Goal: Understand process/instructions

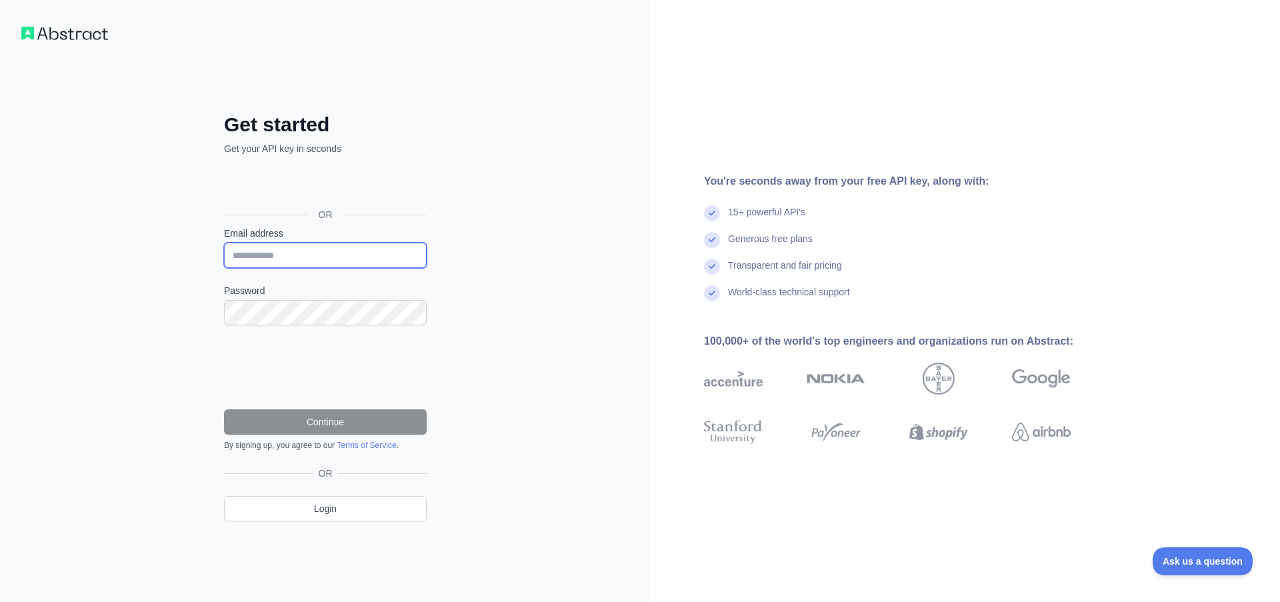
click at [312, 255] on input "Email address" at bounding box center [325, 255] width 203 height 25
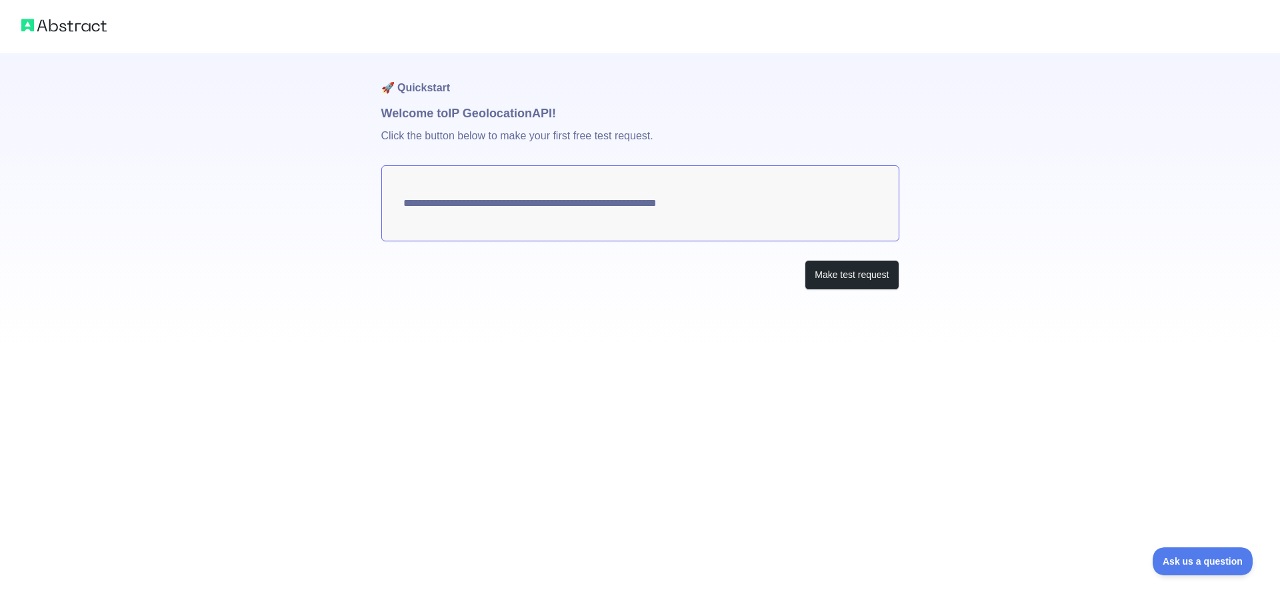
click at [737, 215] on textarea "**********" at bounding box center [640, 203] width 518 height 76
click at [867, 273] on button "Make test request" at bounding box center [852, 275] width 94 height 30
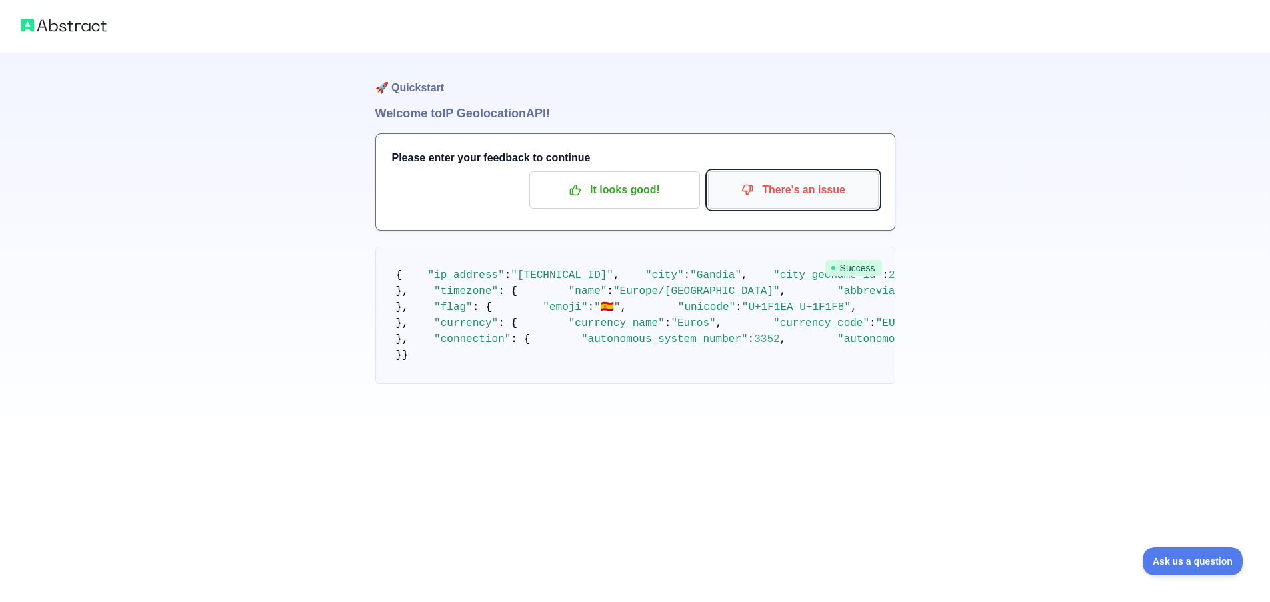
click at [849, 196] on p "There's an issue" at bounding box center [793, 190] width 151 height 23
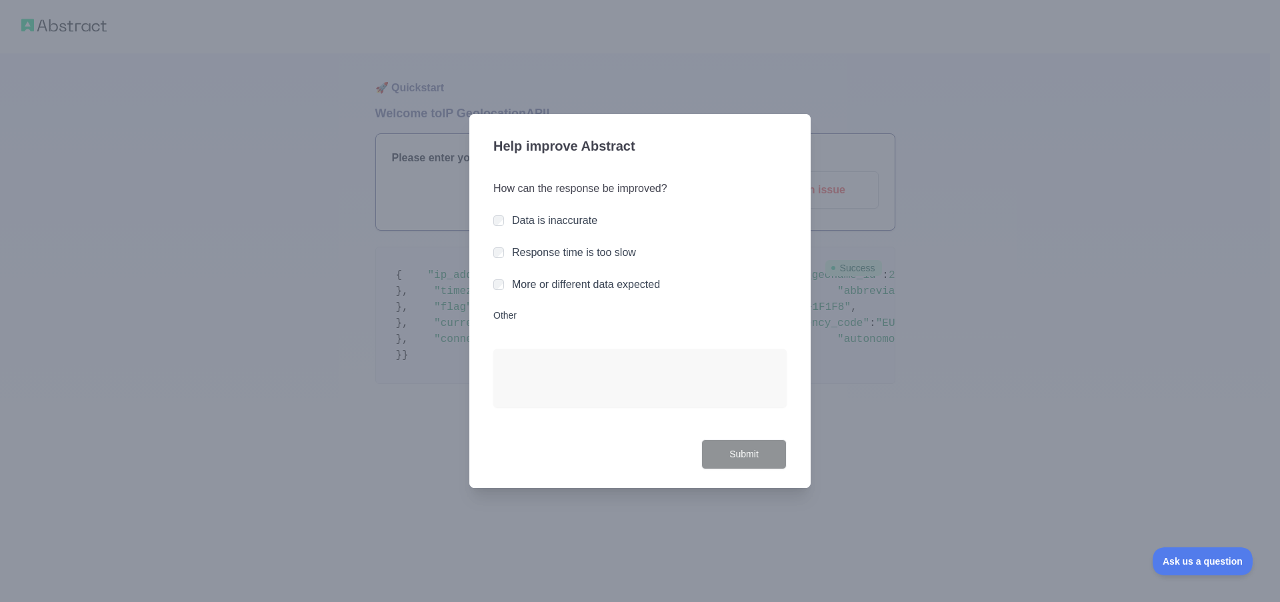
click at [547, 231] on div "How can the response be improved? Data is inaccurate Response time is too slow …" at bounding box center [639, 302] width 293 height 275
click at [554, 221] on label "Data is inaccurate" at bounding box center [554, 220] width 85 height 11
click at [743, 458] on button "Submit" at bounding box center [743, 454] width 85 height 30
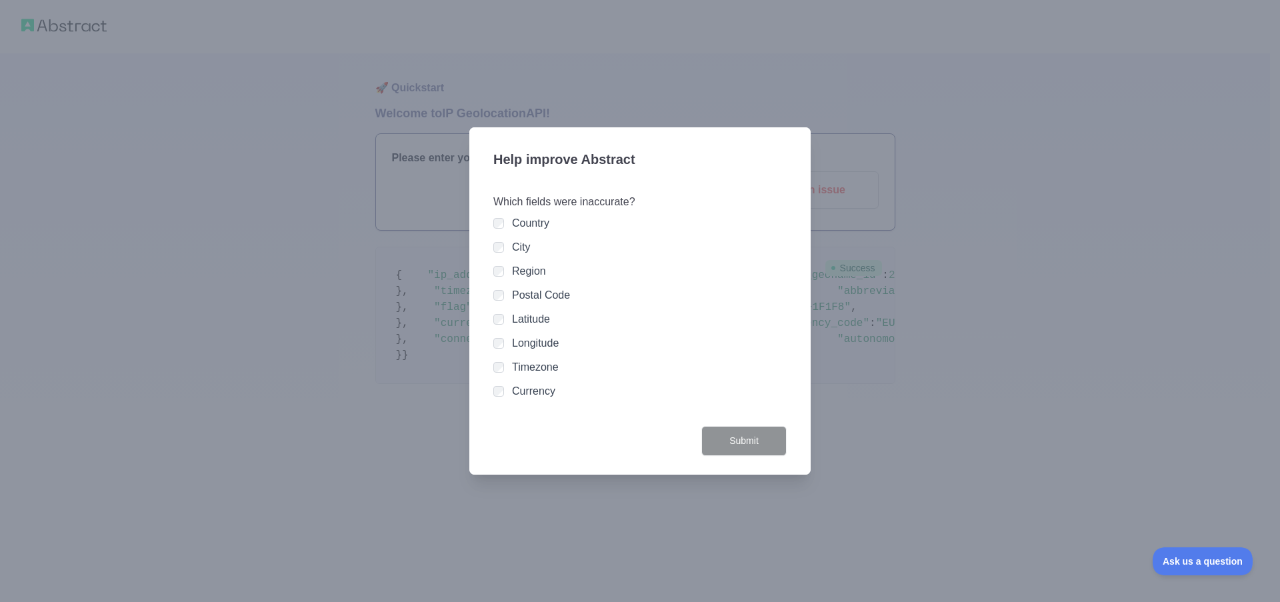
click at [504, 246] on div "City" at bounding box center [639, 247] width 293 height 16
click at [499, 241] on div at bounding box center [498, 247] width 11 height 13
click at [505, 245] on div "City" at bounding box center [639, 247] width 293 height 16
click at [503, 336] on div "Longitude" at bounding box center [639, 343] width 293 height 16
click at [499, 349] on div at bounding box center [498, 343] width 11 height 13
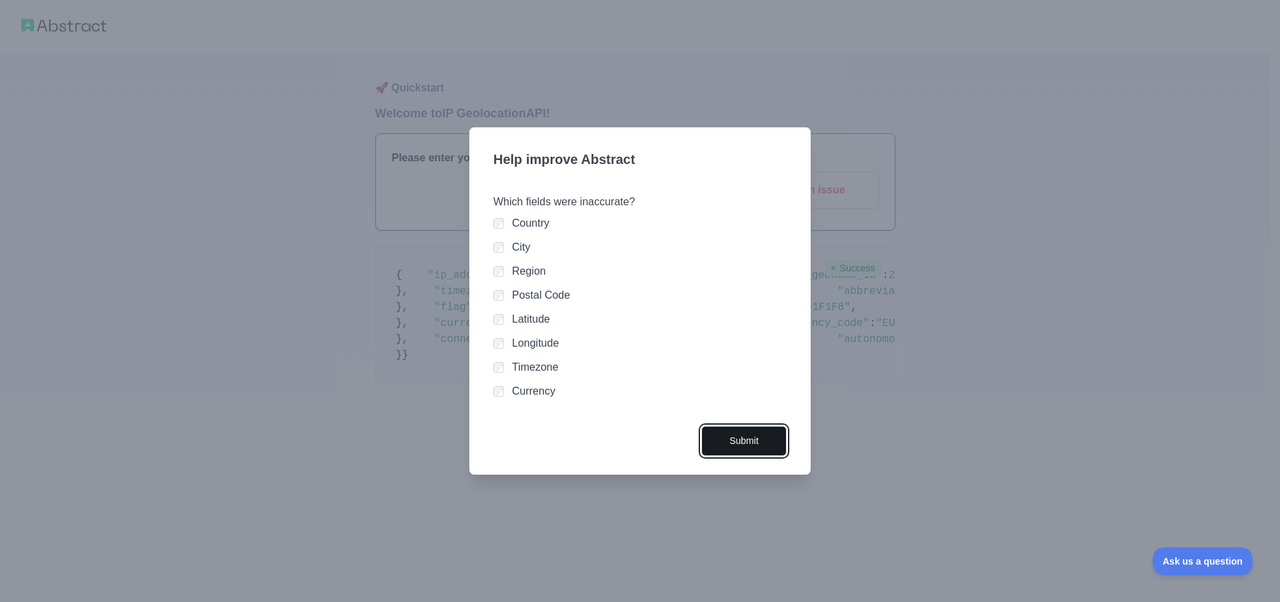
click at [720, 437] on button "Submit" at bounding box center [743, 441] width 85 height 30
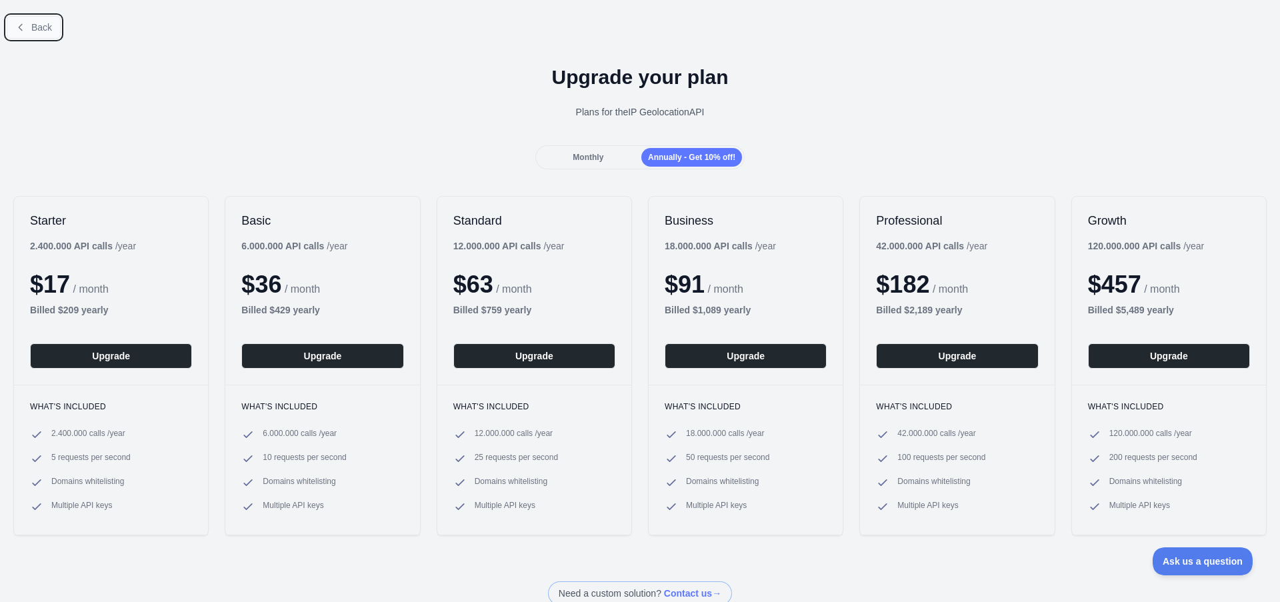
click at [50, 27] on span "Back" at bounding box center [41, 27] width 21 height 11
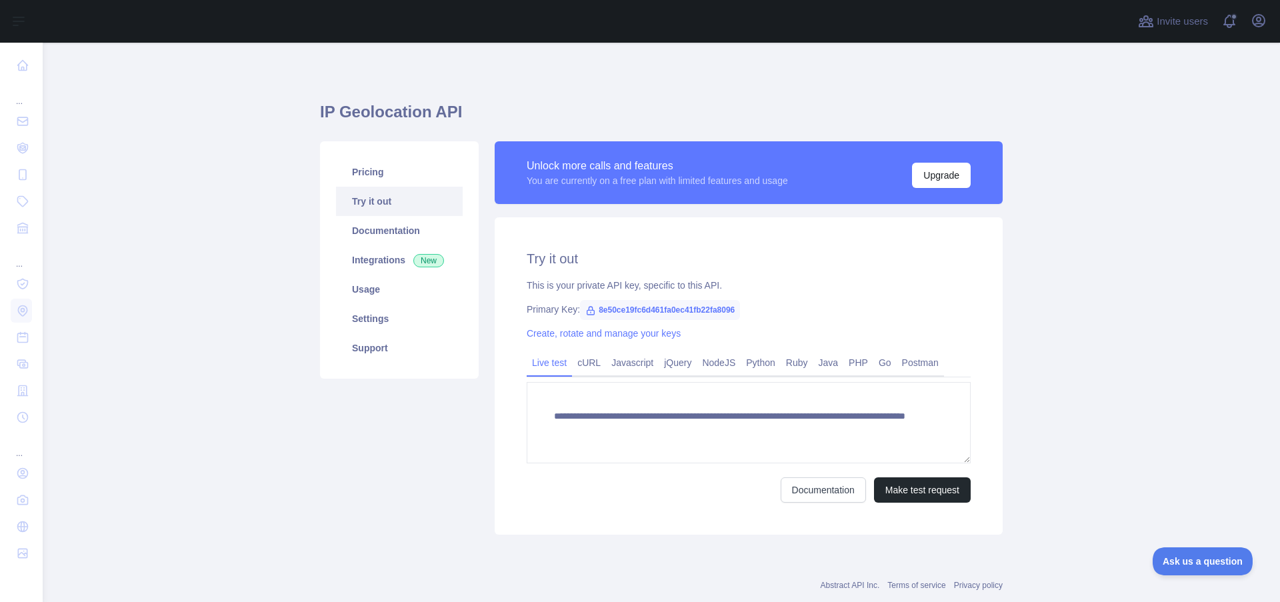
scroll to position [31, 0]
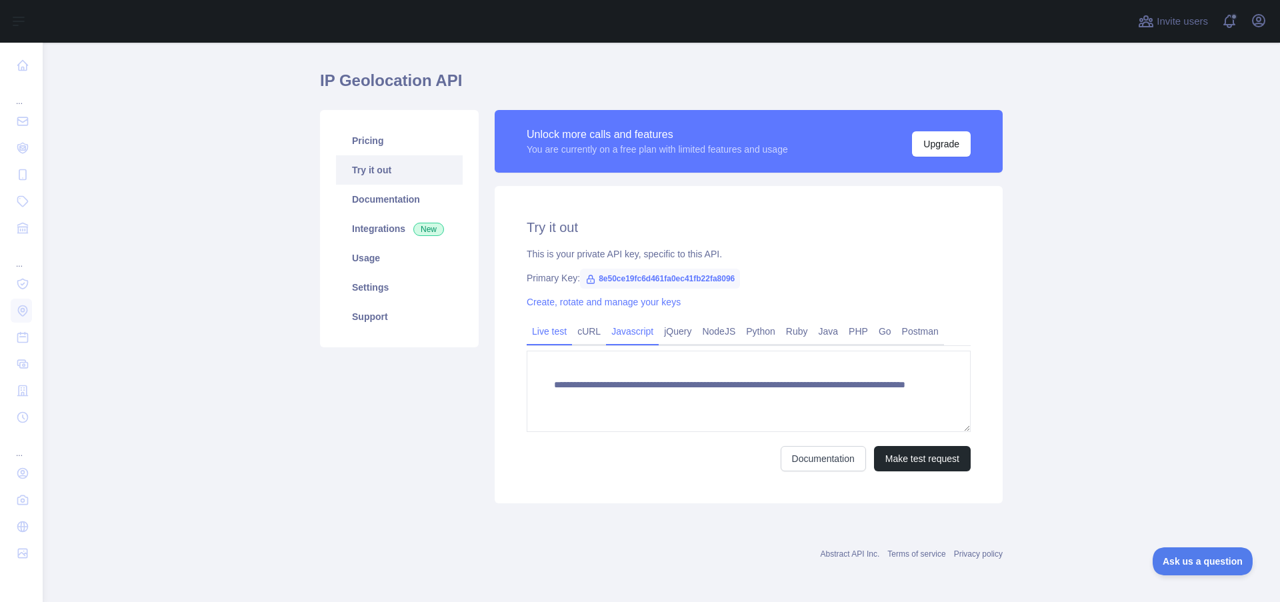
click at [617, 329] on link "Javascript" at bounding box center [632, 331] width 53 height 21
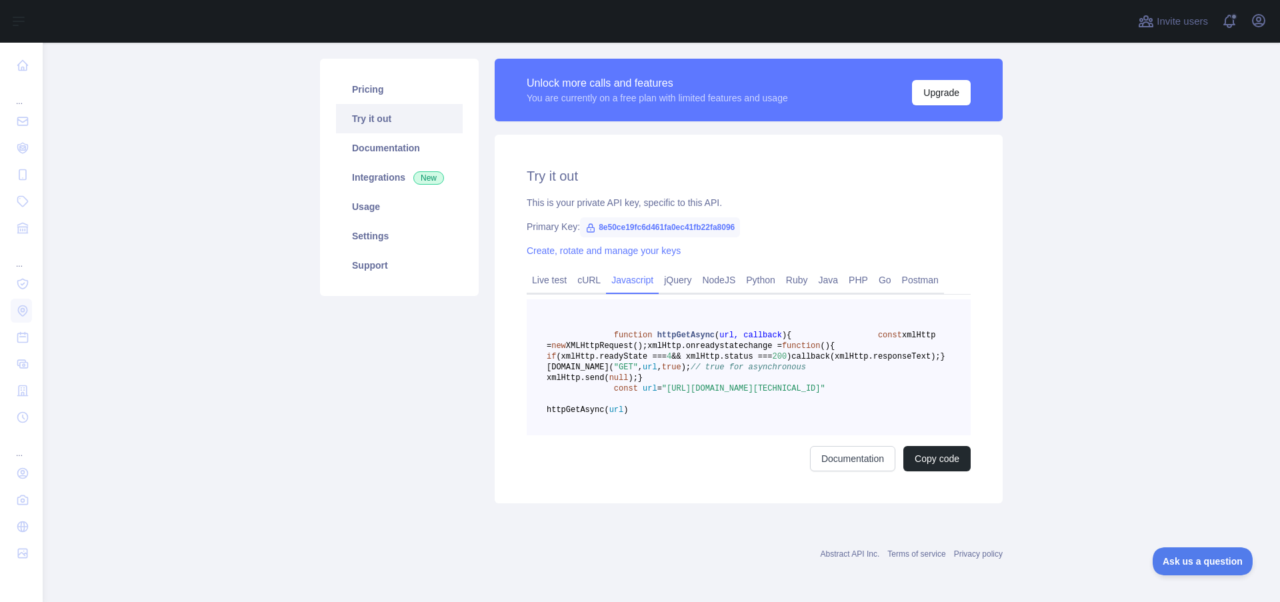
scroll to position [67, 0]
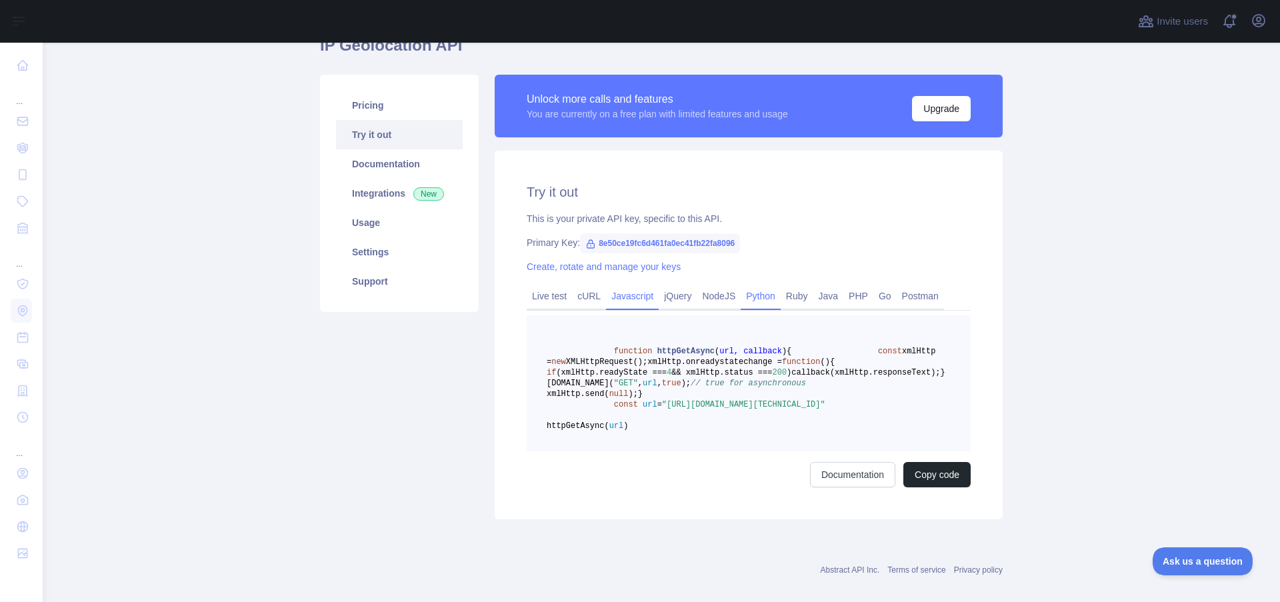
click at [765, 298] on link "Python" at bounding box center [761, 295] width 40 height 21
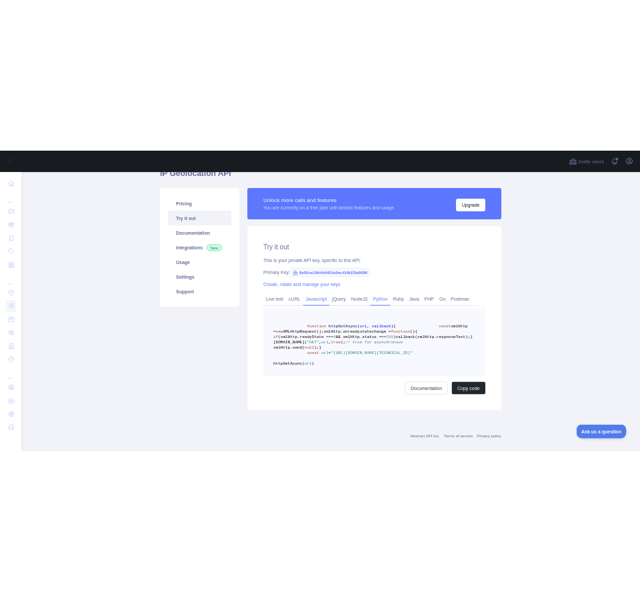
scroll to position [61, 0]
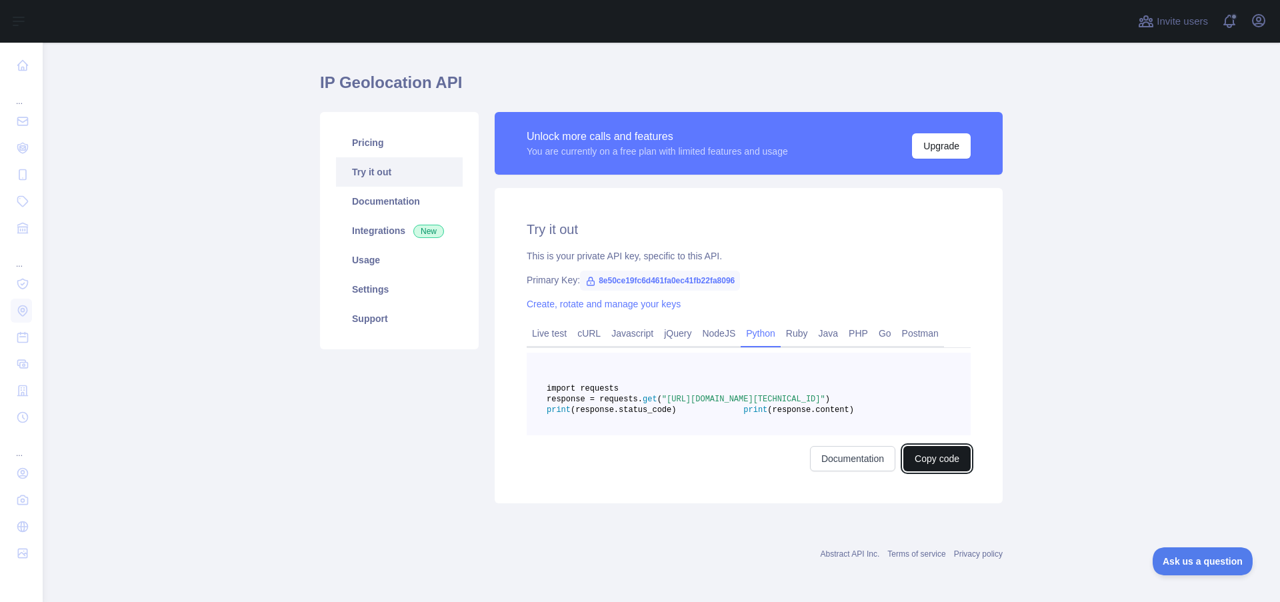
click at [910, 462] on button "Copy code" at bounding box center [936, 458] width 67 height 25
drag, startPoint x: 793, startPoint y: 385, endPoint x: 846, endPoint y: 387, distance: 52.7
click at [825, 395] on span ""[URL][DOMAIN_NAME][TECHNICAL_ID]"" at bounding box center [743, 399] width 163 height 9
copy span "[TECHNICAL_ID]"
